Goal: Information Seeking & Learning: Learn about a topic

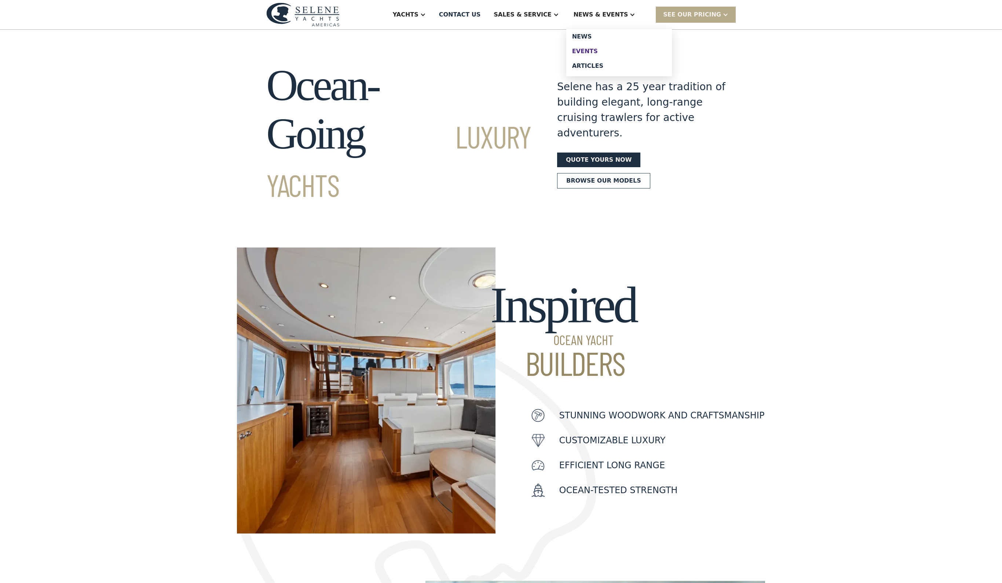
click at [610, 54] on div "Events" at bounding box center [619, 51] width 94 height 6
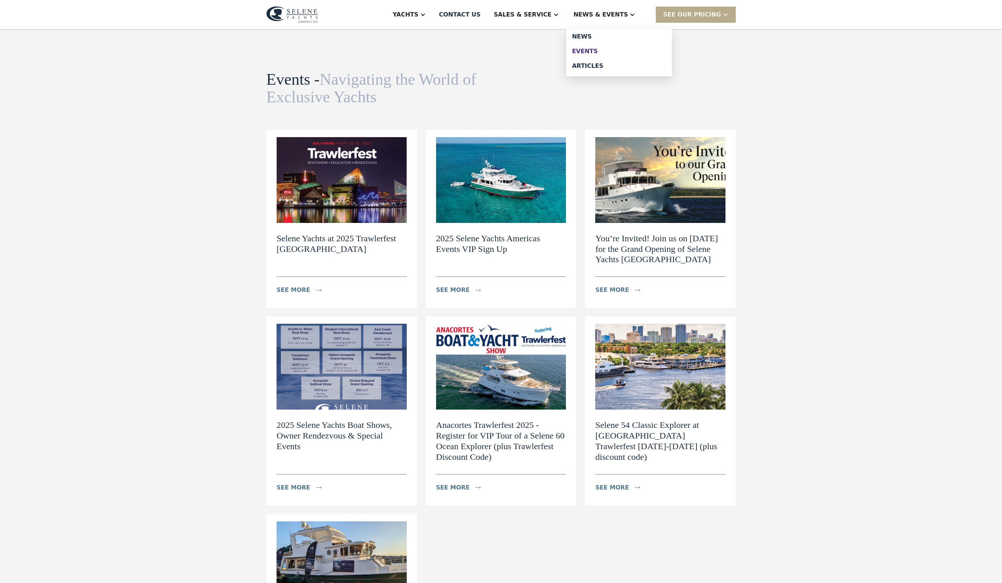
click at [605, 52] on link "Events" at bounding box center [619, 51] width 106 height 15
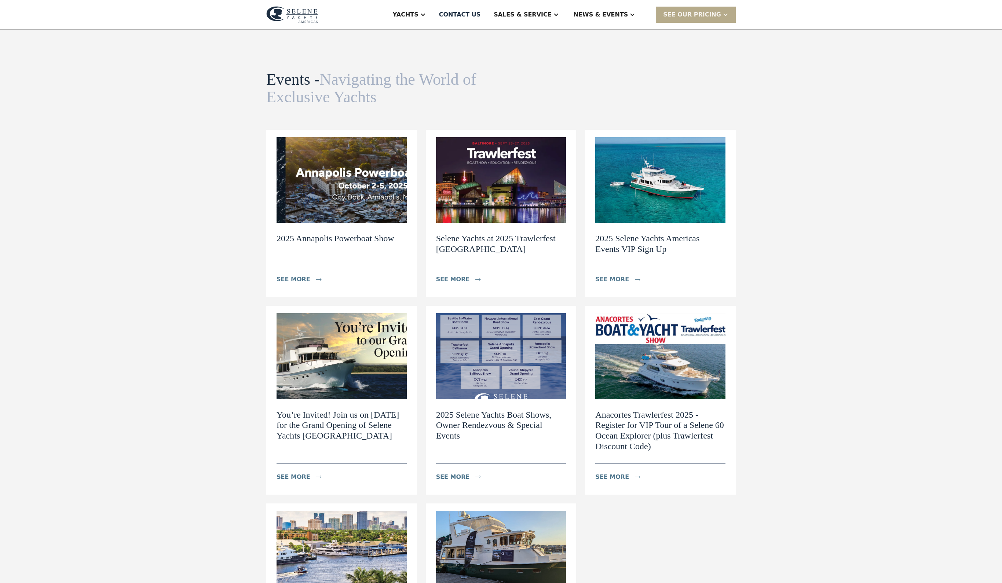
click at [341, 205] on img at bounding box center [342, 180] width 130 height 86
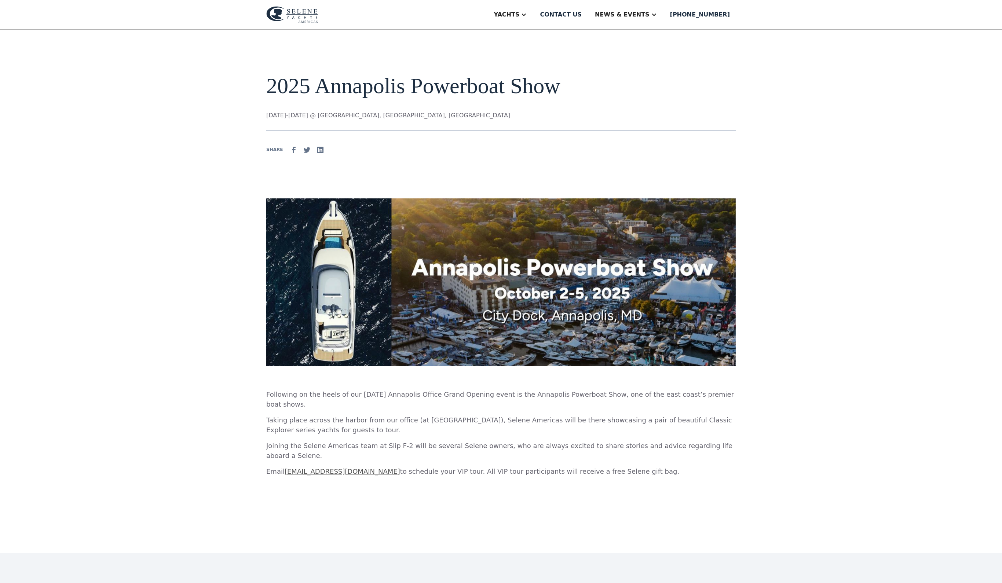
click at [505, 293] on img at bounding box center [500, 282] width 469 height 168
click at [573, 366] on img at bounding box center [500, 282] width 469 height 168
click at [635, 54] on div "Events" at bounding box center [640, 51] width 94 height 6
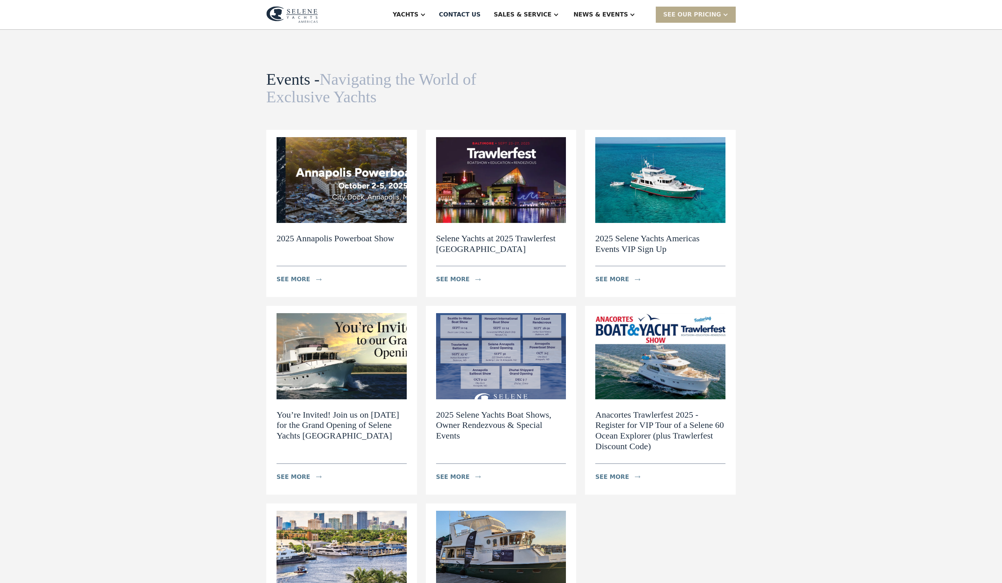
click at [347, 223] on img at bounding box center [342, 180] width 130 height 86
click at [614, 54] on div "Events" at bounding box center [619, 51] width 94 height 6
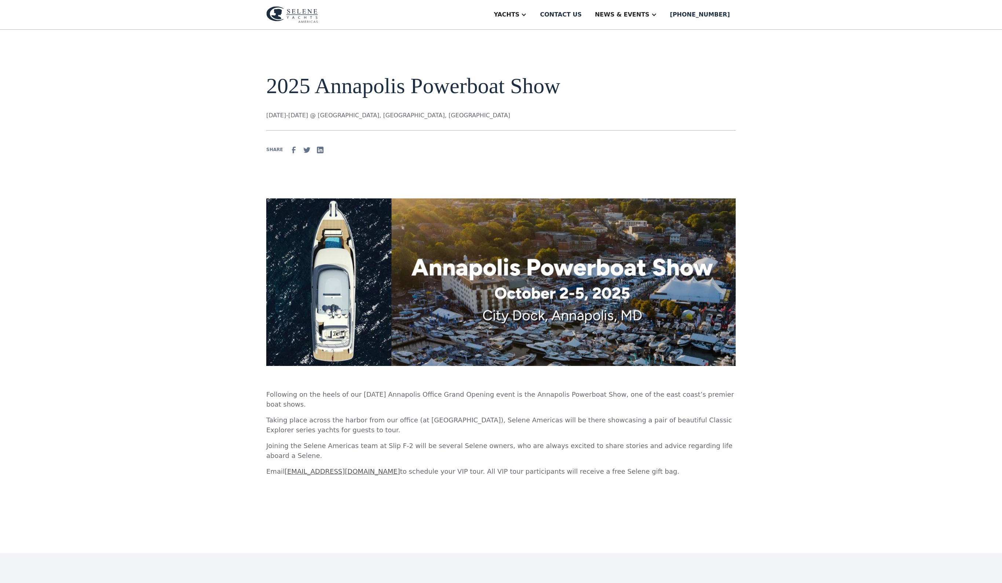
click at [592, 308] on img at bounding box center [500, 282] width 469 height 168
click at [803, 2] on div "Yachts Ocean 78 Ocean 72 Ocean 60 Classic 60 Classic 54 Classic 49 News Contact…" at bounding box center [501, 15] width 1002 height 30
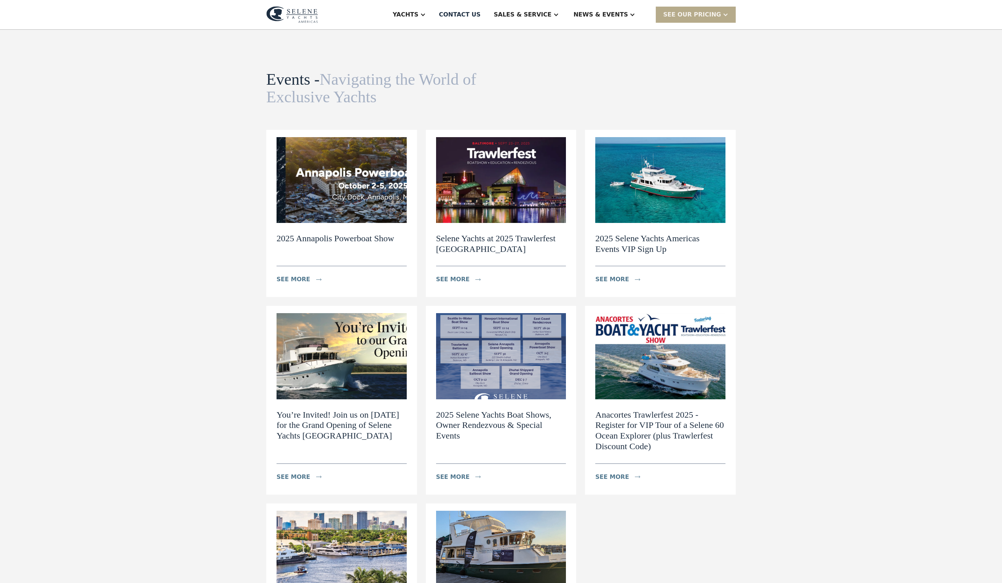
click at [315, 221] on img at bounding box center [342, 180] width 130 height 86
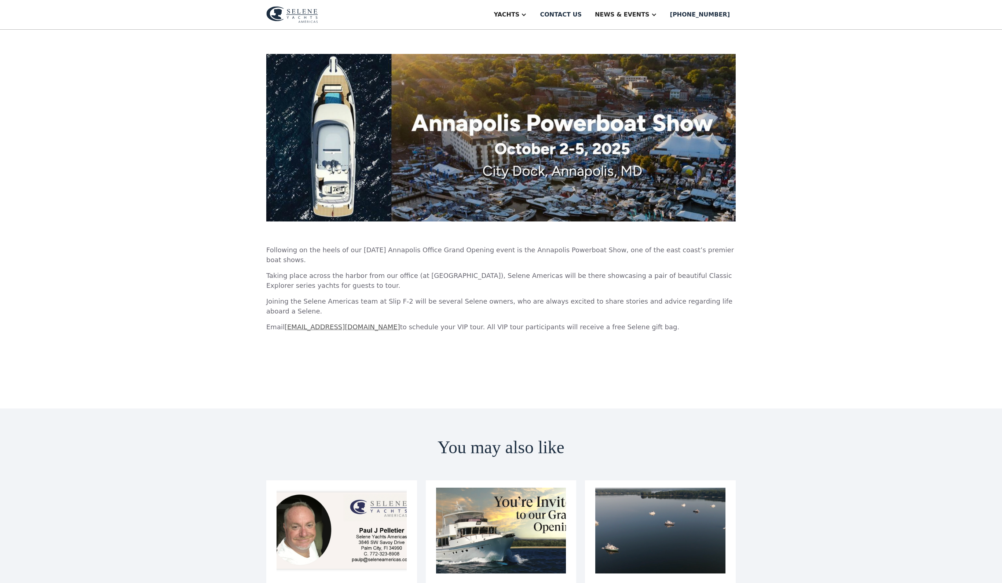
click at [212, 57] on div "2025 Annapolis Powerboat Show October 2-5 @ City Dock, Annapolis, MD SHARE Foll…" at bounding box center [501, 146] width 1002 height 523
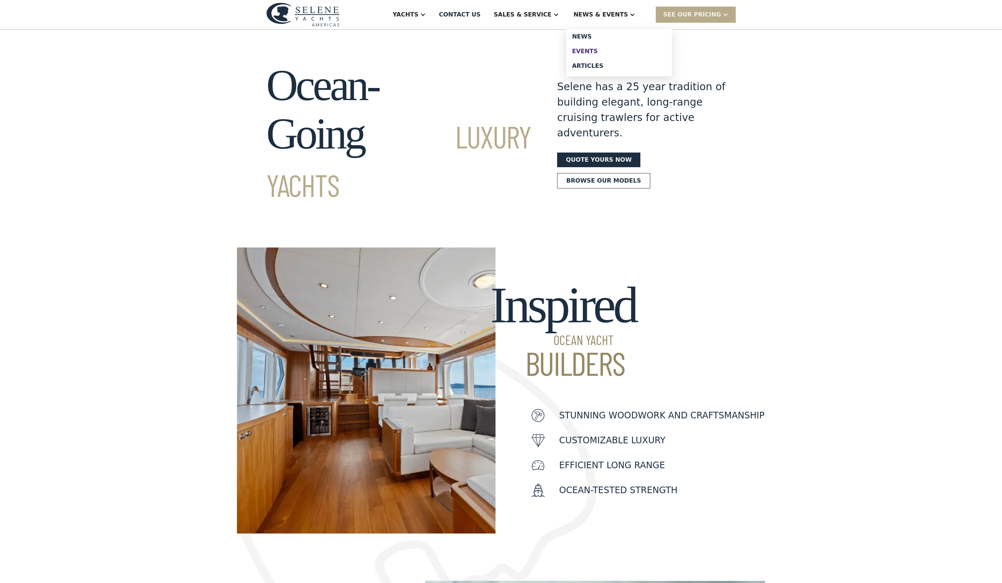
click at [613, 54] on div "Events" at bounding box center [619, 51] width 94 height 6
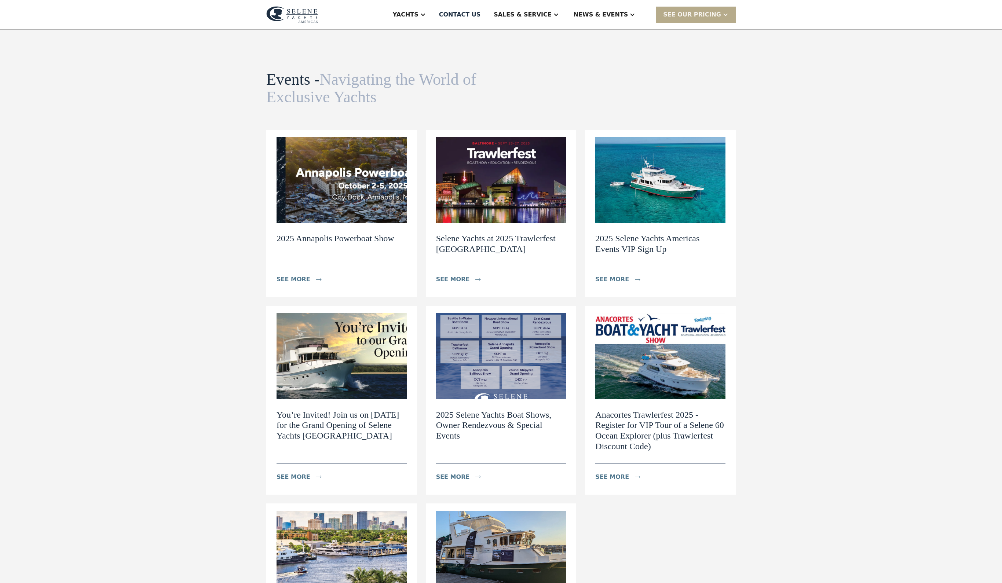
click at [343, 199] on img at bounding box center [342, 180] width 130 height 86
click at [352, 219] on img at bounding box center [342, 180] width 130 height 86
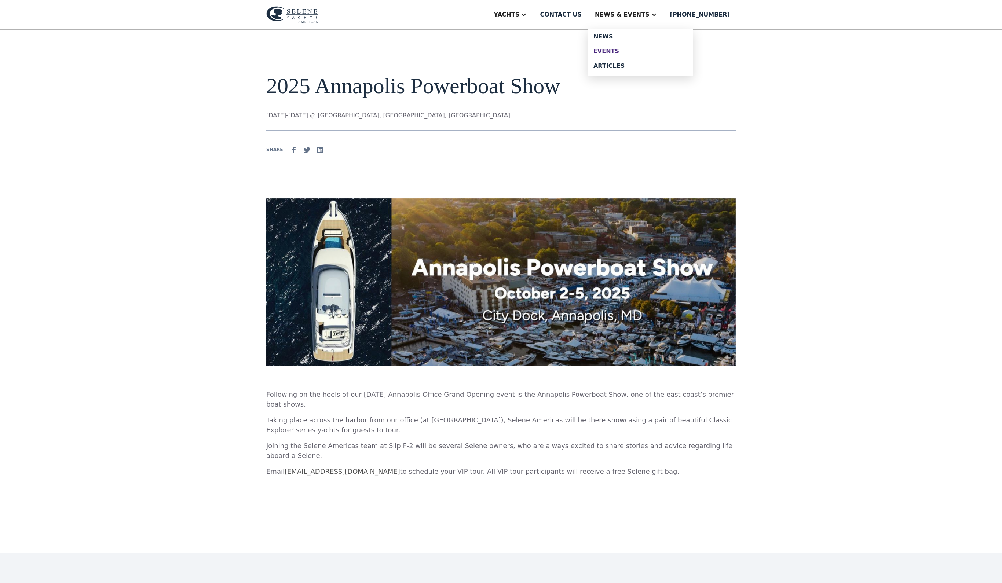
click at [640, 54] on div "Events" at bounding box center [640, 51] width 94 height 6
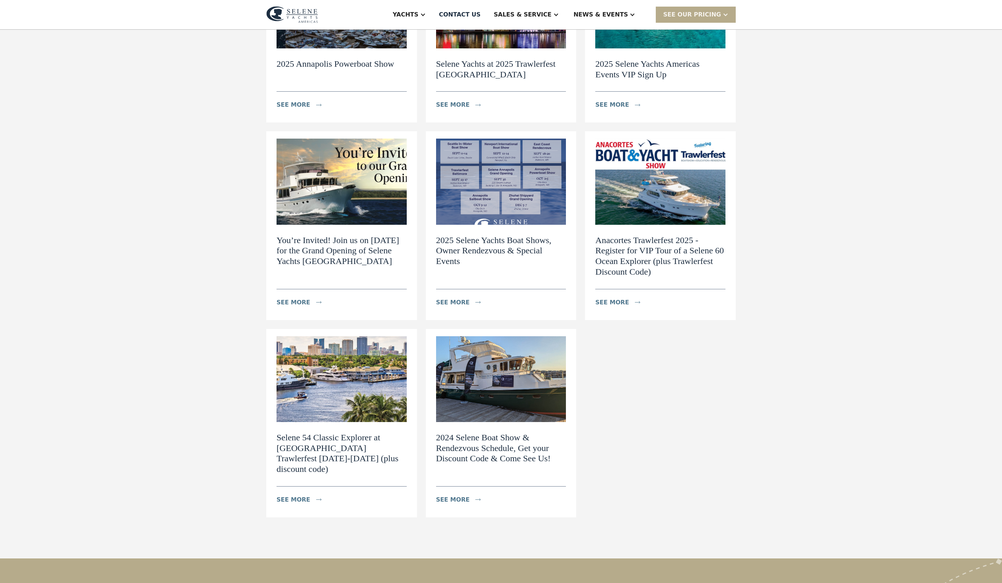
scroll to position [123, 0]
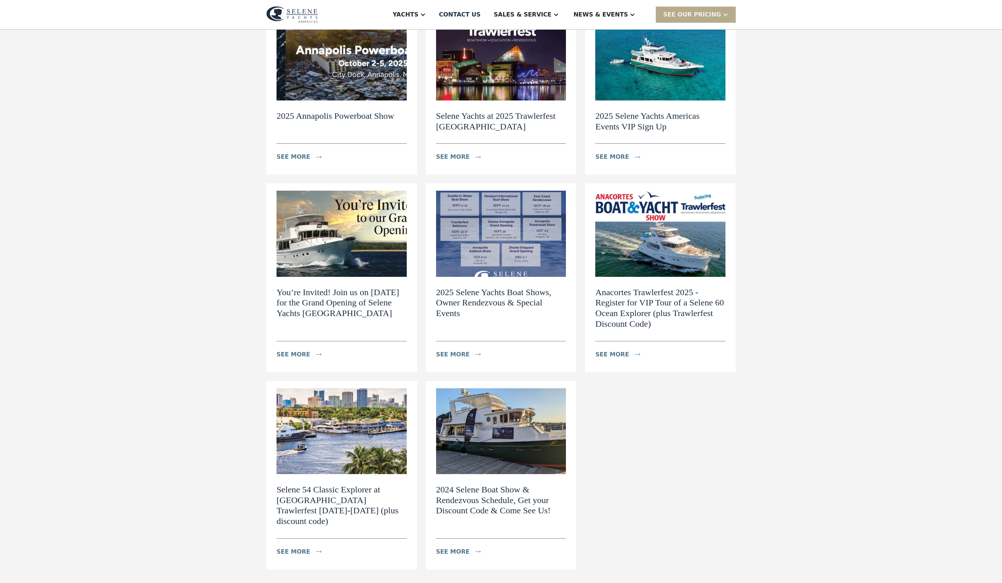
click at [335, 272] on img at bounding box center [342, 234] width 130 height 86
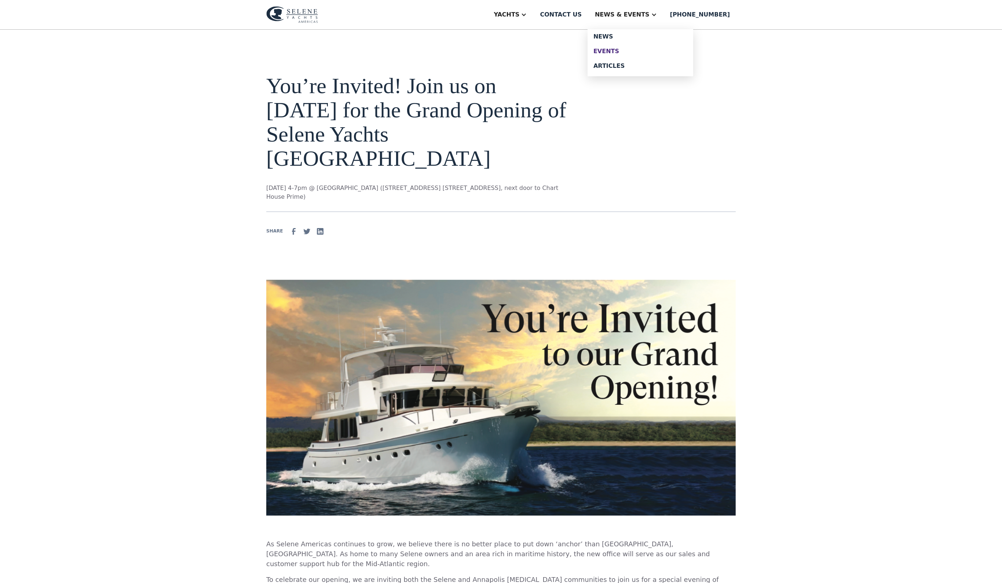
click at [643, 54] on div "Events" at bounding box center [640, 51] width 94 height 6
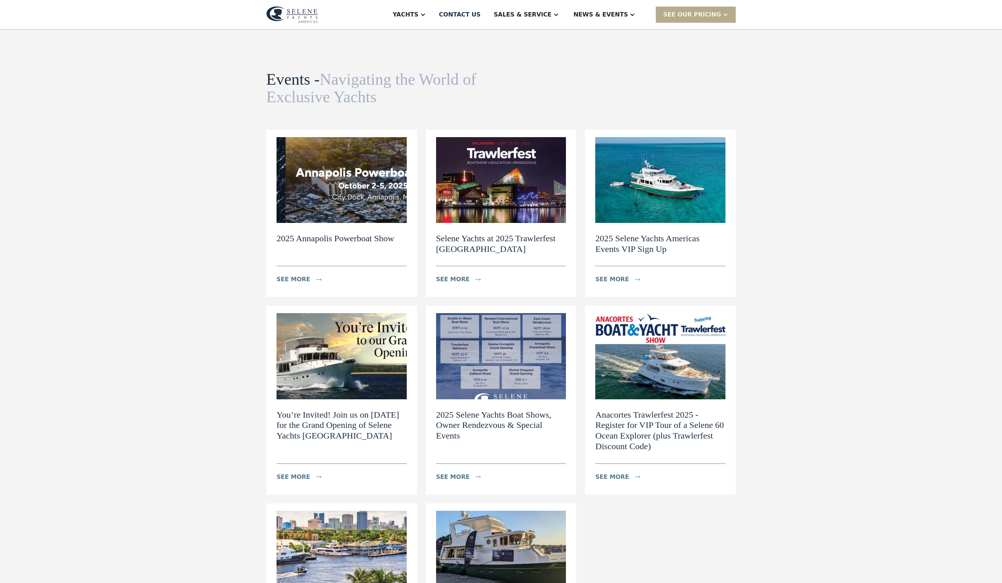
click at [332, 205] on img at bounding box center [342, 180] width 130 height 86
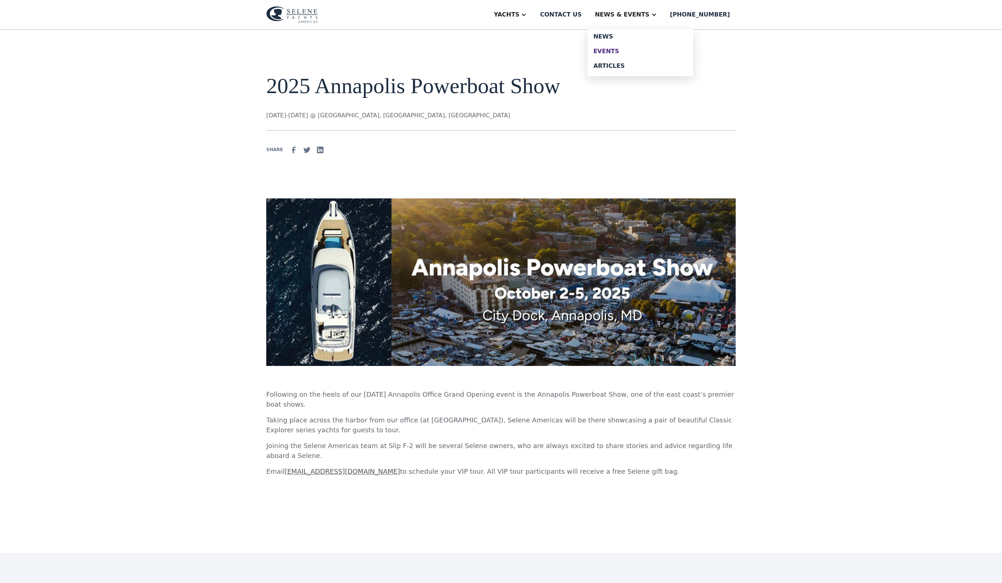
click at [642, 54] on div "Events" at bounding box center [640, 51] width 94 height 6
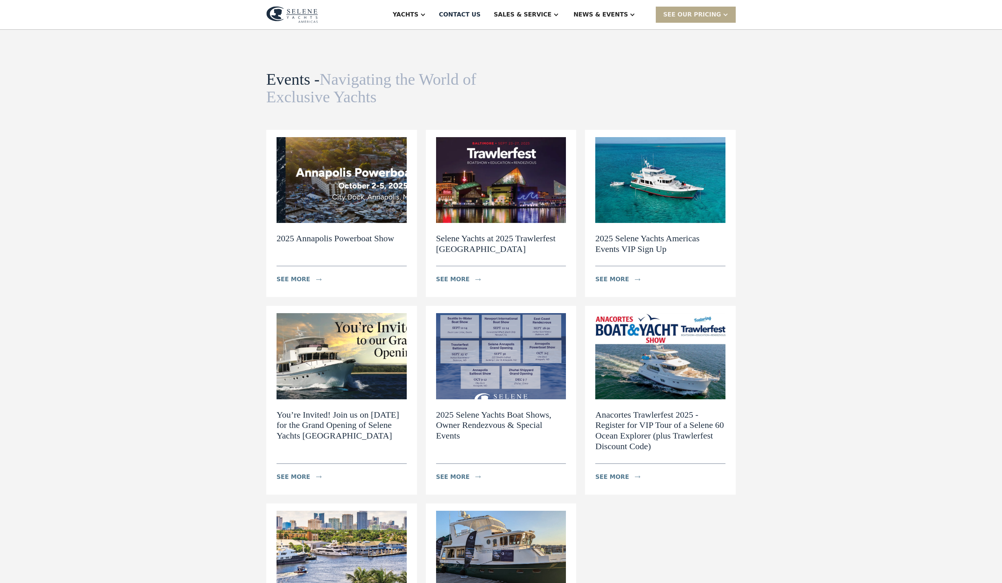
click at [357, 207] on img at bounding box center [342, 180] width 130 height 86
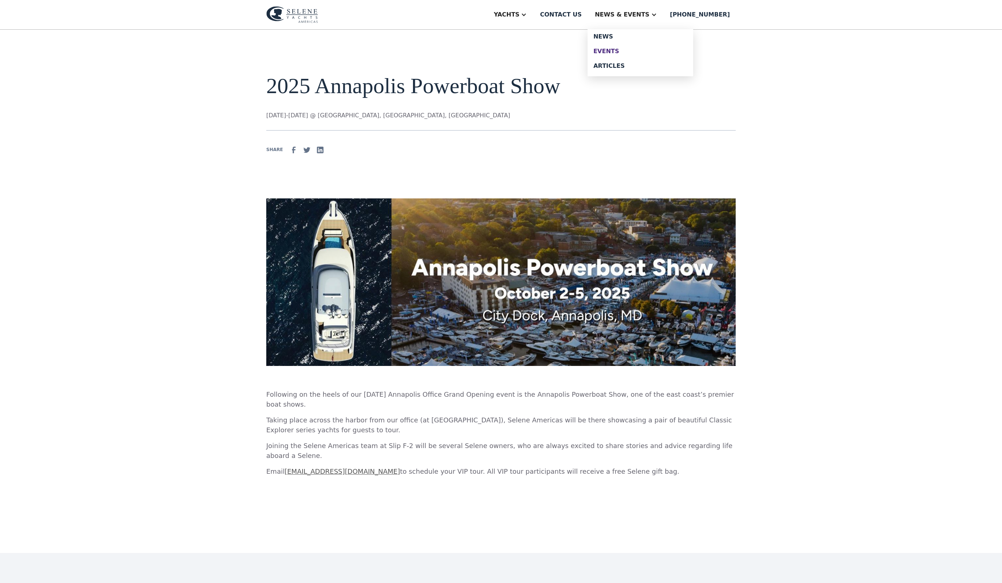
click at [632, 54] on div "Events" at bounding box center [640, 51] width 94 height 6
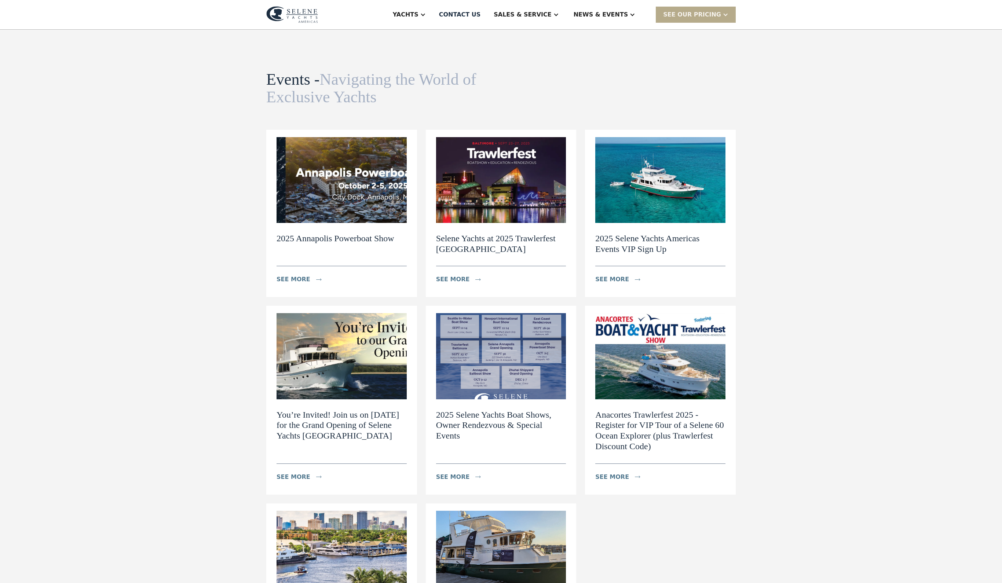
click at [690, 223] on img at bounding box center [660, 180] width 130 height 86
